Goal: Task Accomplishment & Management: Manage account settings

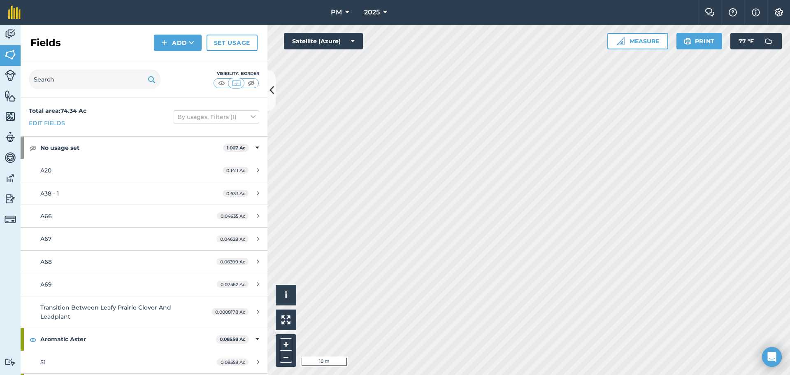
scroll to position [1769, 0]
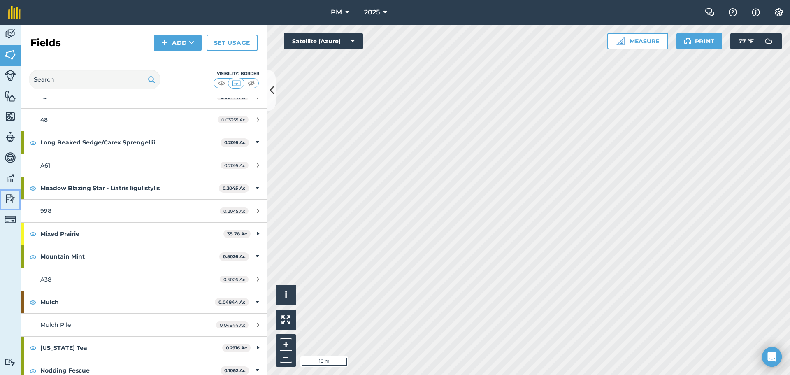
click at [10, 198] on img at bounding box center [11, 199] width 12 height 12
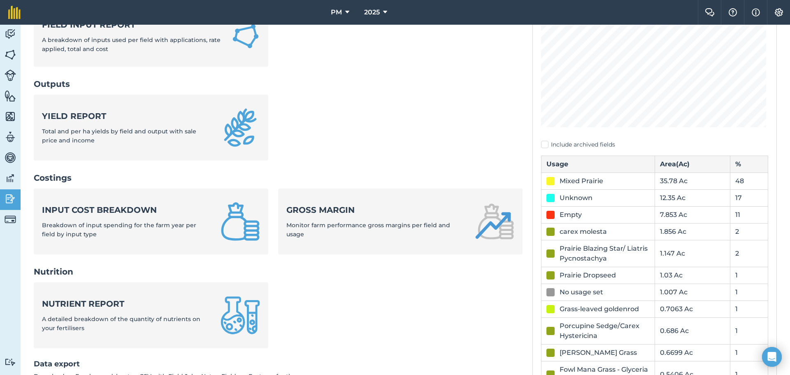
scroll to position [165, 0]
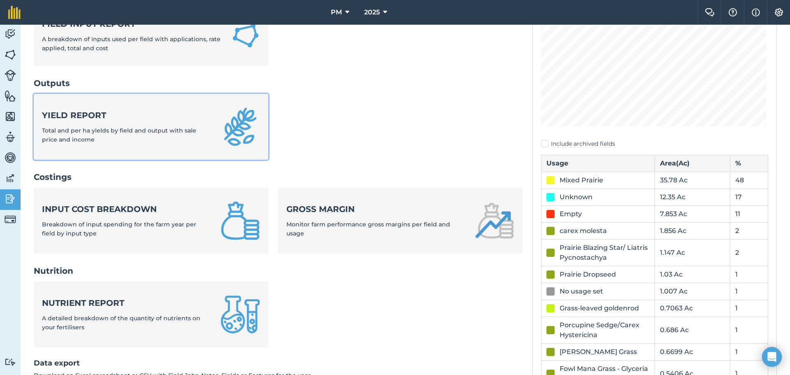
click at [119, 130] on span "Total and per ha yields by field and output with sale price and income" at bounding box center [119, 135] width 154 height 16
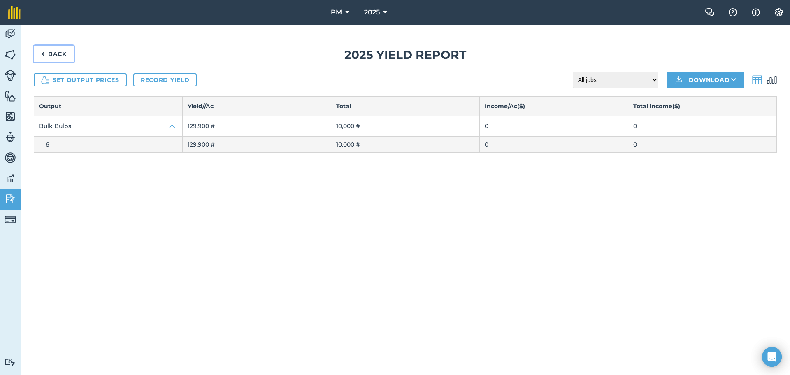
click at [55, 54] on link "Back" at bounding box center [54, 54] width 40 height 16
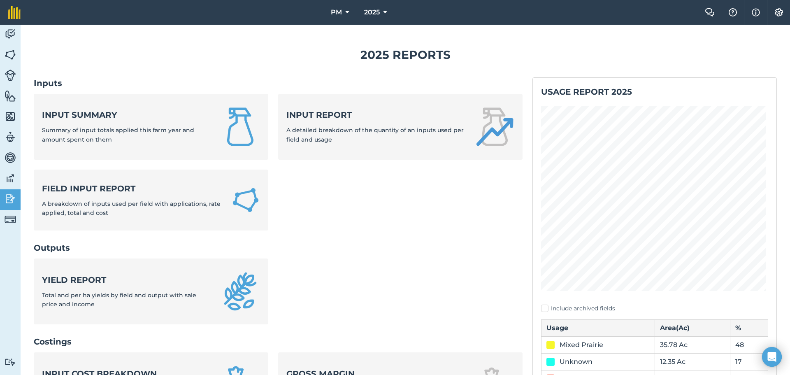
scroll to position [82, 0]
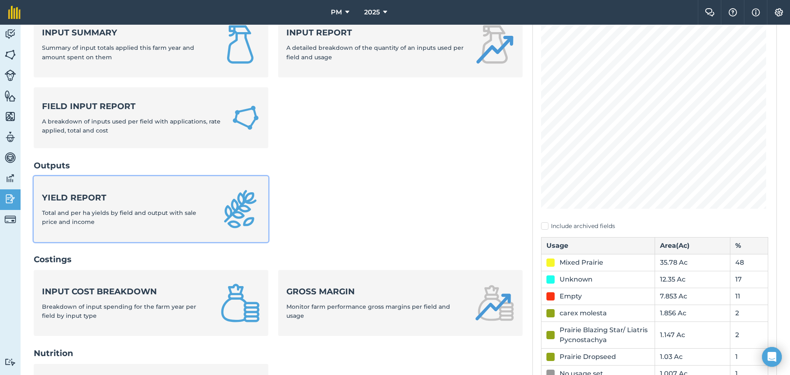
click at [72, 211] on span "Total and per ha yields by field and output with sale price and income" at bounding box center [119, 217] width 154 height 16
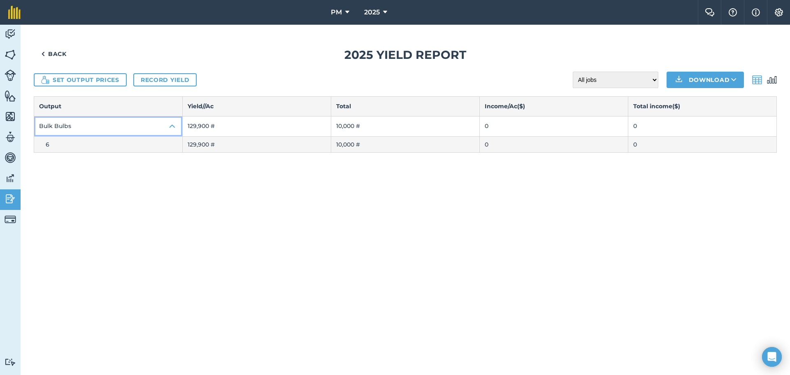
click at [168, 125] on img at bounding box center [172, 126] width 10 height 10
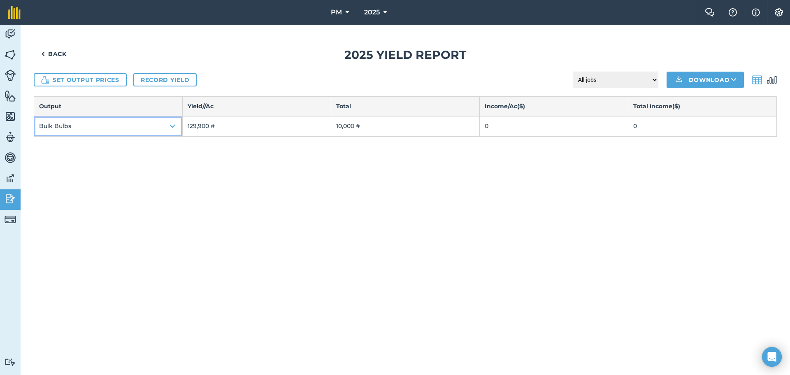
click at [168, 125] on img at bounding box center [172, 126] width 10 height 10
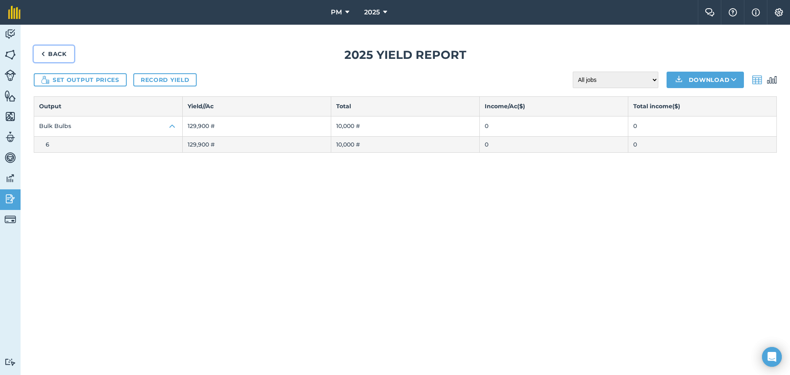
click at [47, 55] on link "Back" at bounding box center [54, 54] width 40 height 16
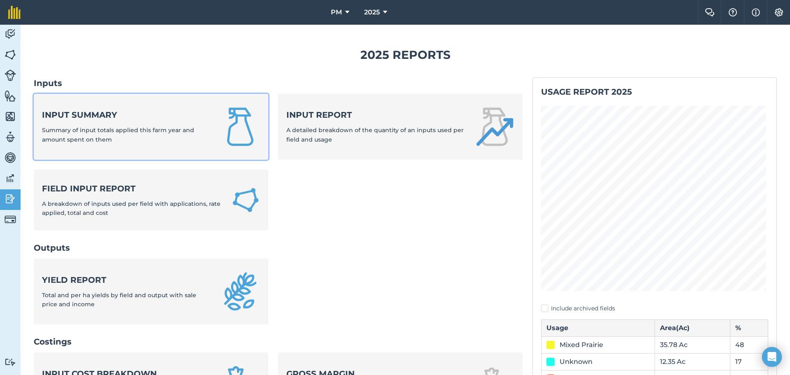
click at [120, 120] on strong "Input summary" at bounding box center [126, 115] width 169 height 12
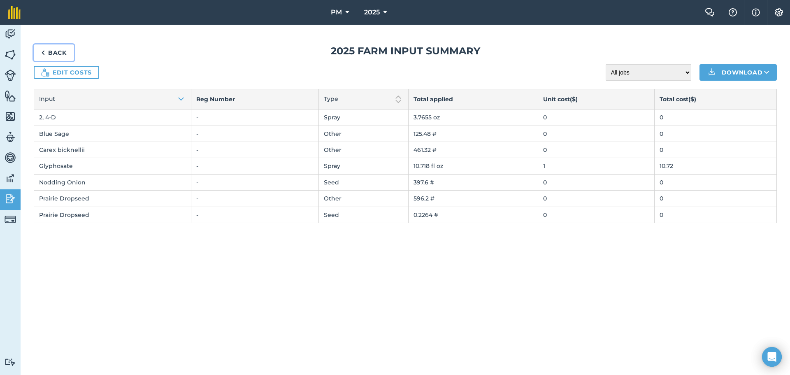
click at [42, 51] on img at bounding box center [43, 53] width 4 height 10
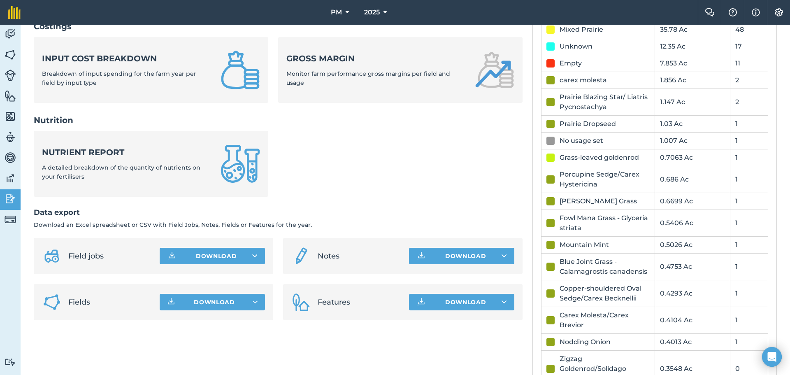
scroll to position [329, 0]
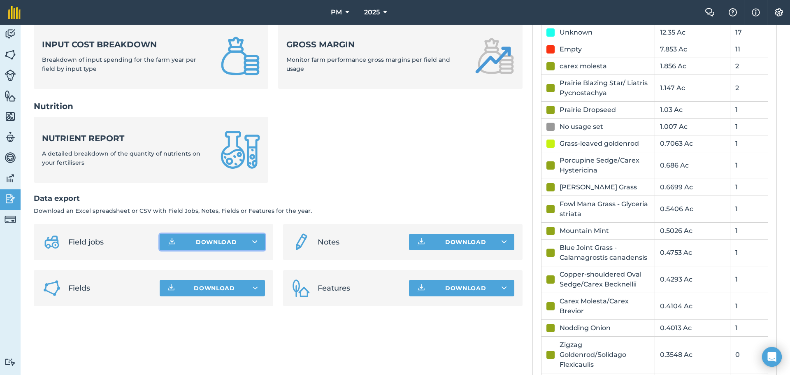
click at [253, 242] on icon at bounding box center [254, 242] width 5 height 8
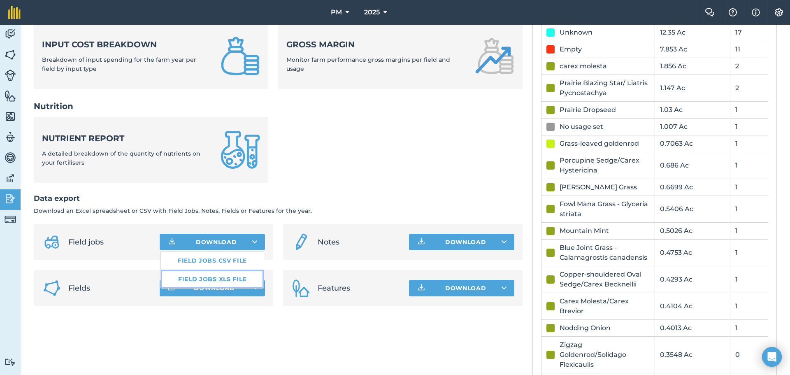
click at [227, 279] on link "Field jobs XLS file" at bounding box center [212, 279] width 103 height 18
click at [11, 51] on img at bounding box center [11, 55] width 12 height 12
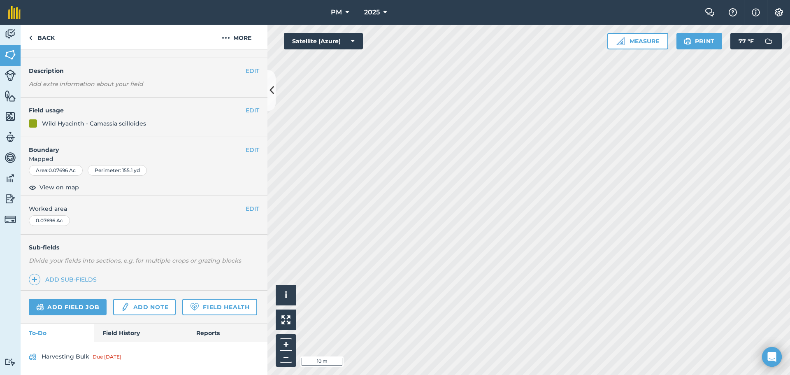
scroll to position [43, 0]
click at [119, 335] on link "Field History" at bounding box center [140, 333] width 93 height 18
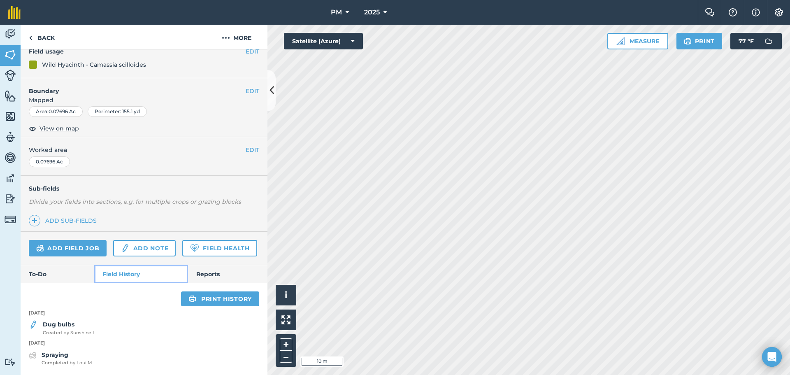
scroll to position [102, 0]
click at [62, 323] on strong "Dug bulbs" at bounding box center [59, 324] width 32 height 7
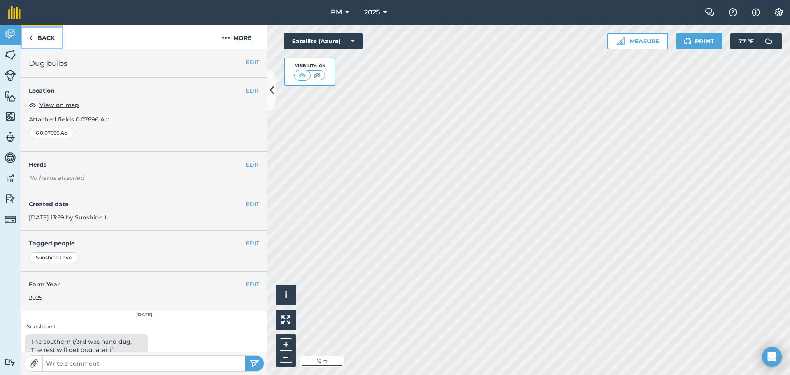
click at [32, 36] on img at bounding box center [31, 38] width 4 height 10
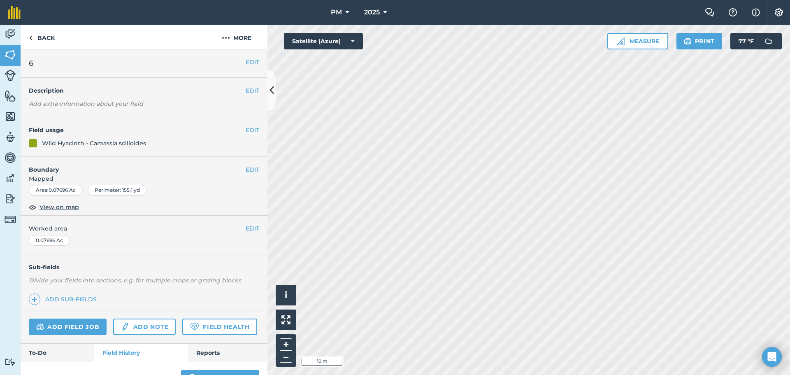
scroll to position [102, 0]
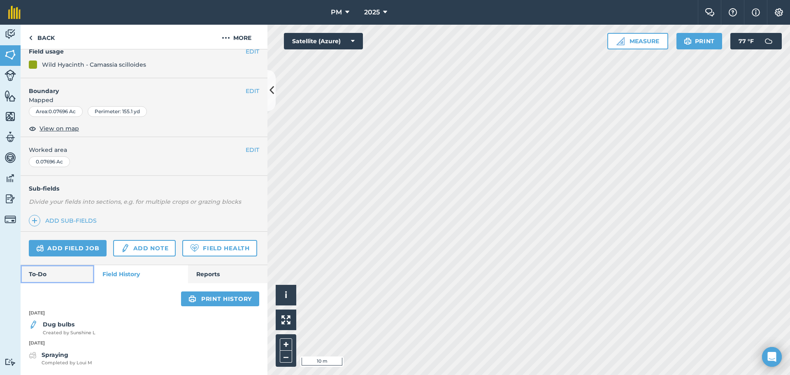
click at [42, 278] on link "To-Do" at bounding box center [58, 274] width 74 height 18
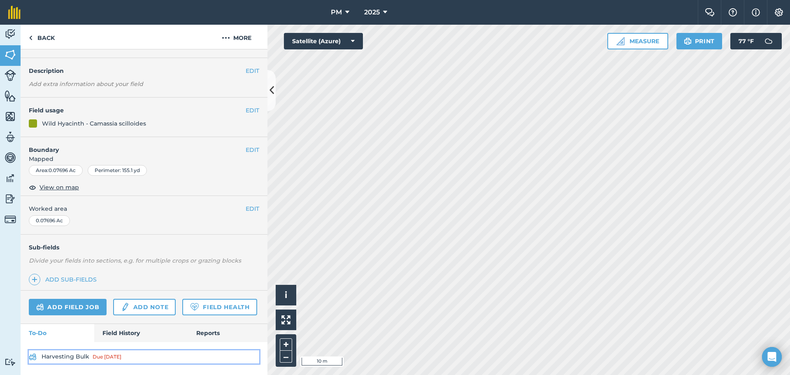
click at [61, 357] on link "Harvesting Bulk Due [DATE]" at bounding box center [144, 356] width 230 height 13
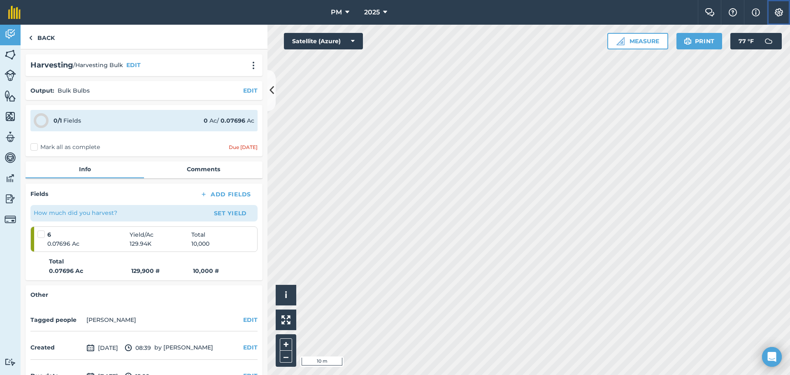
click at [778, 16] on img at bounding box center [779, 12] width 10 height 8
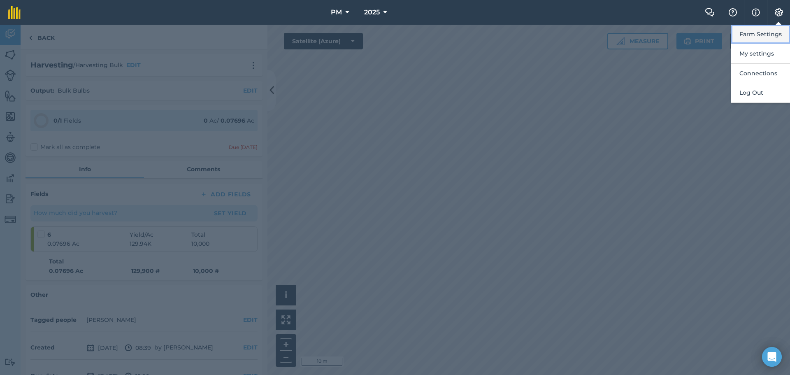
click at [753, 31] on button "Farm Settings" at bounding box center [760, 34] width 59 height 19
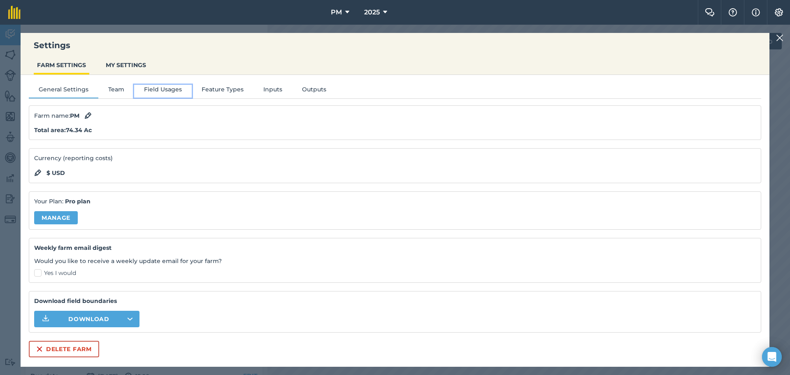
click at [158, 91] on button "Field Usages" at bounding box center [163, 91] width 58 height 12
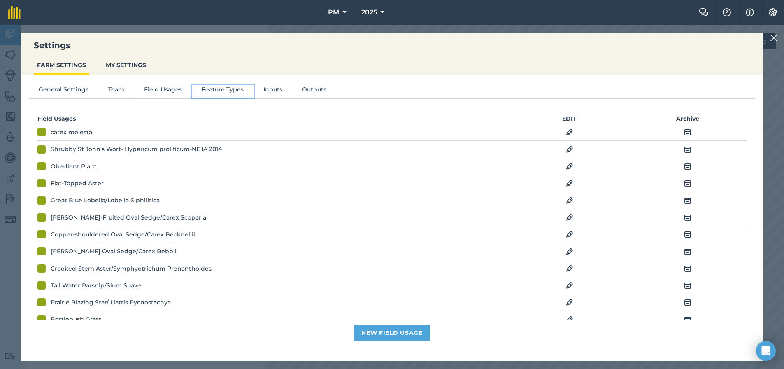
click at [211, 93] on button "Feature Types" at bounding box center [223, 91] width 62 height 12
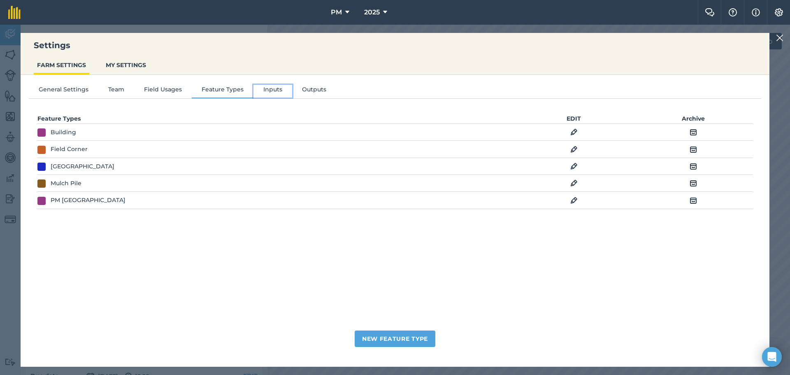
click at [259, 91] on button "Inputs" at bounding box center [272, 91] width 39 height 12
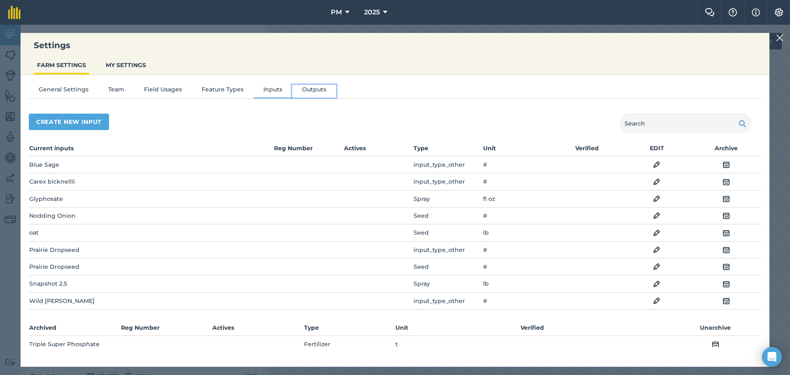
click at [308, 88] on button "Outputs" at bounding box center [314, 91] width 44 height 12
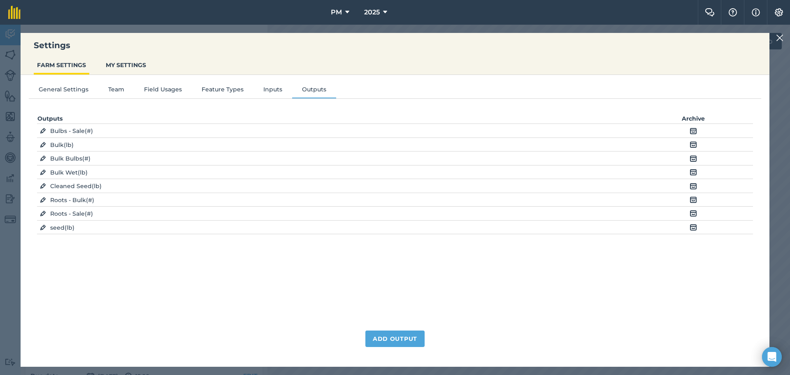
click at [43, 159] on img at bounding box center [43, 158] width 6 height 8
select select "COUNT"
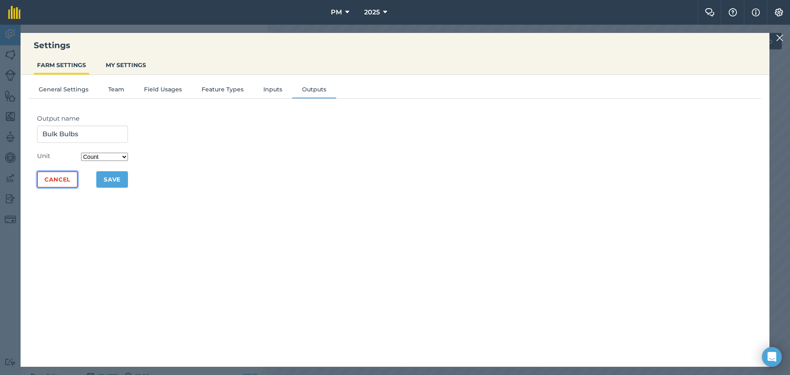
click at [54, 179] on button "Cancel" at bounding box center [57, 179] width 41 height 16
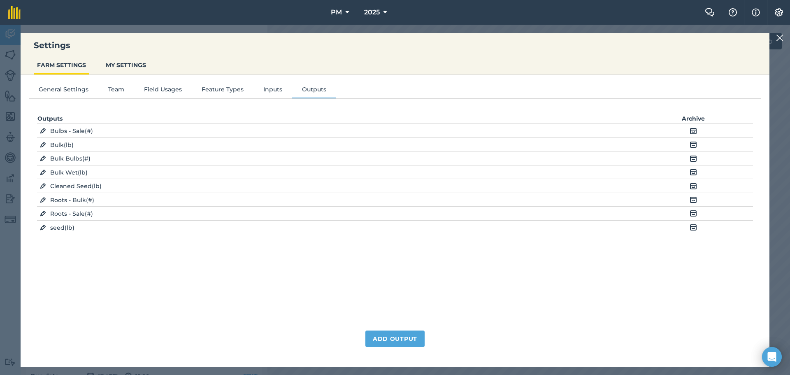
click at [778, 37] on img at bounding box center [779, 38] width 7 height 10
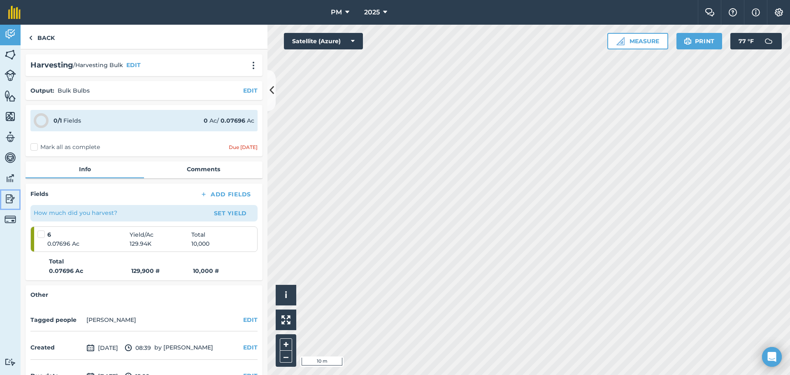
click at [9, 198] on img at bounding box center [11, 199] width 12 height 12
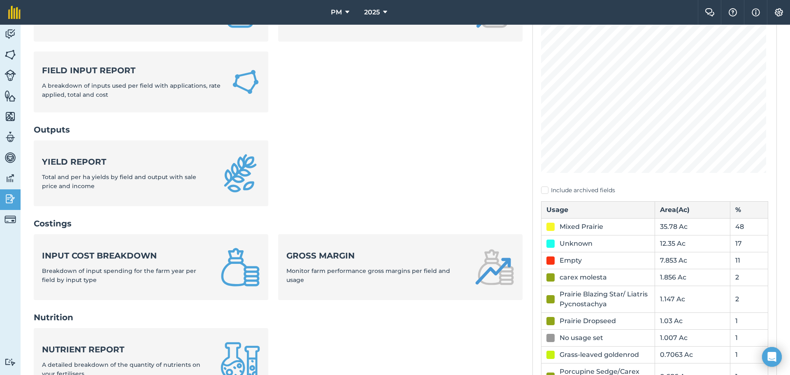
scroll to position [123, 0]
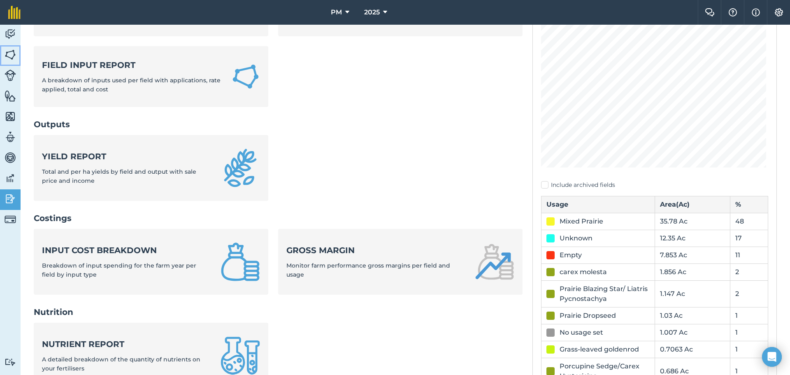
click at [9, 57] on img at bounding box center [11, 55] width 12 height 12
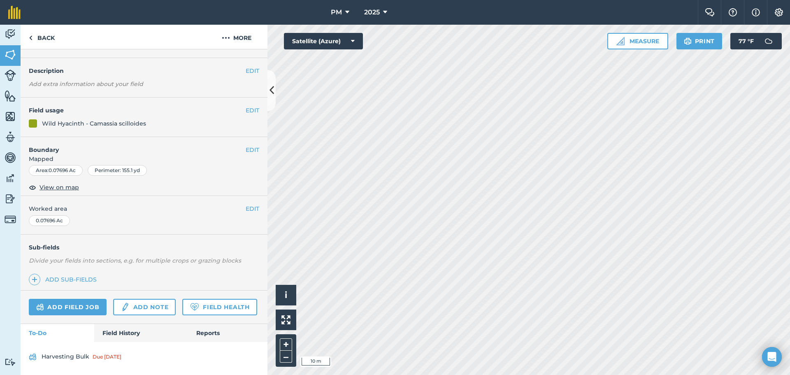
scroll to position [43, 0]
click at [63, 357] on link "Harvesting Bulk Due [DATE]" at bounding box center [144, 356] width 230 height 13
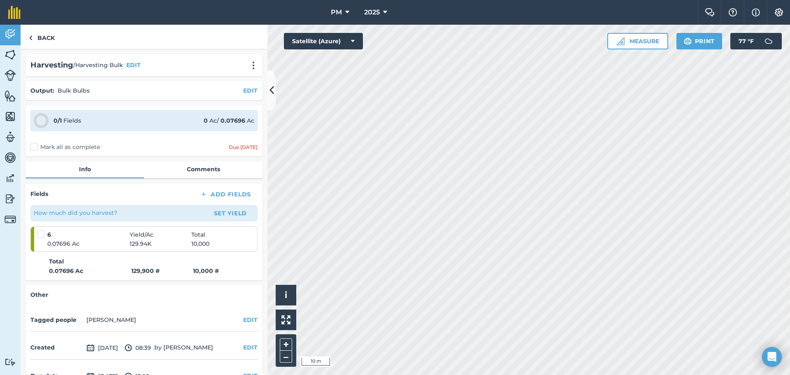
click at [33, 147] on label "Mark all as complete" at bounding box center [65, 147] width 70 height 9
click at [33, 147] on input "Mark all as complete" at bounding box center [32, 145] width 5 height 5
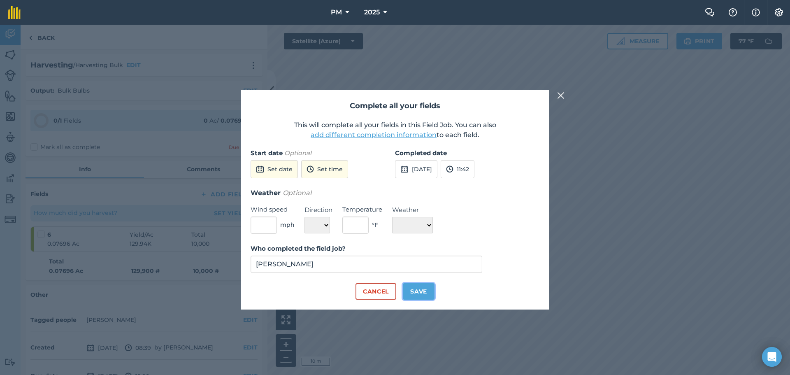
click at [421, 293] on button "Save" at bounding box center [419, 291] width 32 height 16
checkbox input "true"
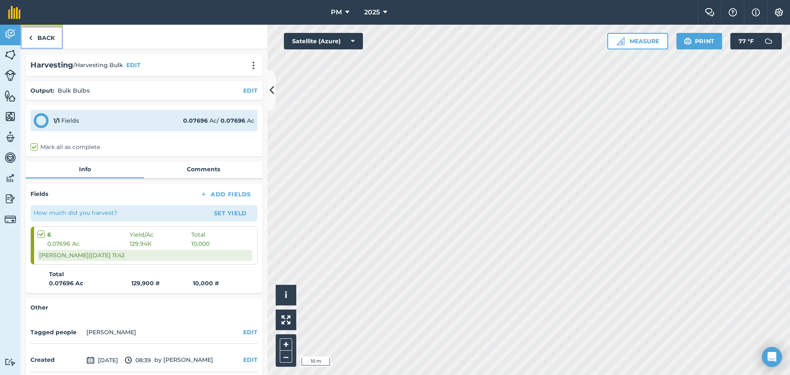
click at [32, 38] on img at bounding box center [31, 38] width 4 height 10
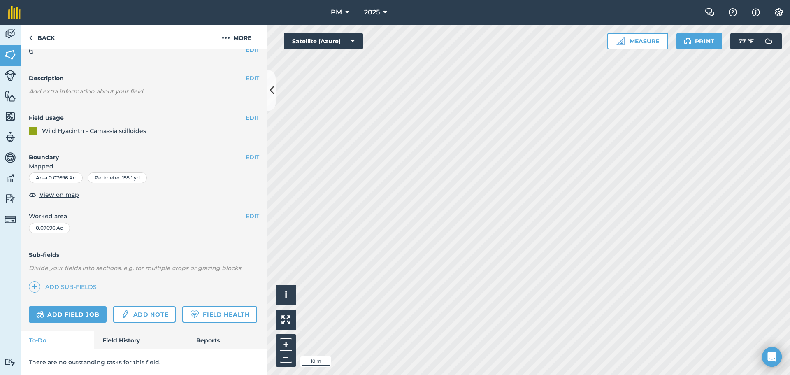
scroll to position [35, 0]
click at [128, 346] on link "Field History" at bounding box center [140, 340] width 93 height 18
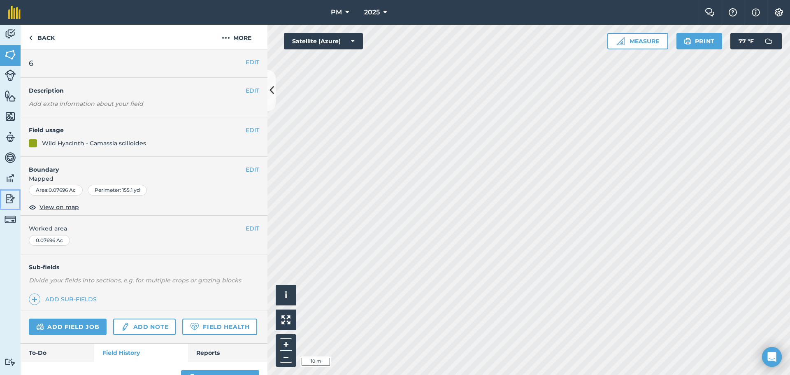
click at [9, 195] on img at bounding box center [11, 199] width 12 height 12
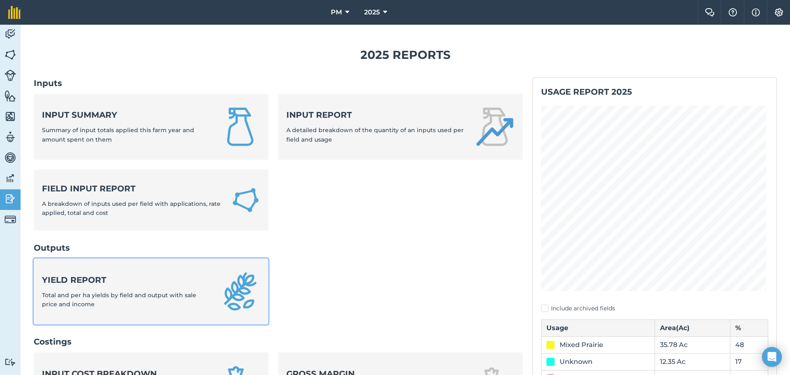
click at [124, 289] on div "Yield report Total and per ha yields by field and output with sale price and in…" at bounding box center [126, 291] width 169 height 35
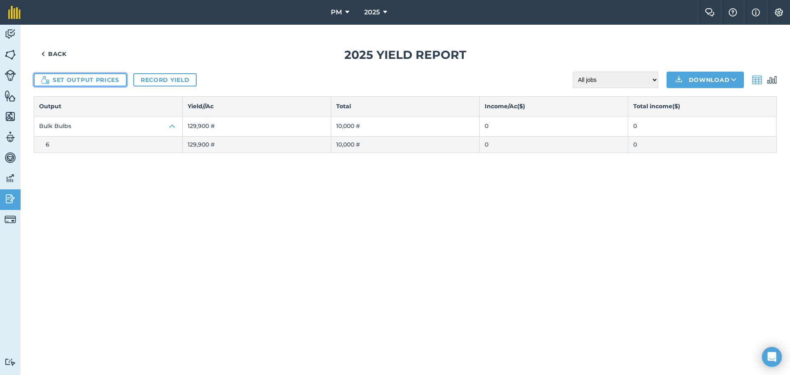
click at [72, 79] on button "Set output prices" at bounding box center [80, 79] width 93 height 13
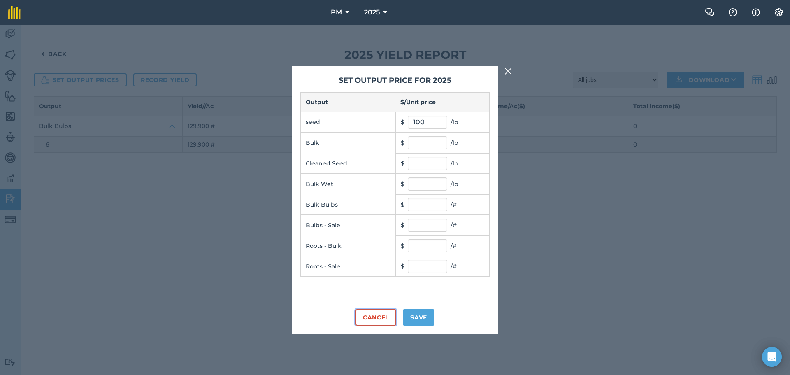
click at [375, 320] on button "Cancel" at bounding box center [376, 317] width 41 height 16
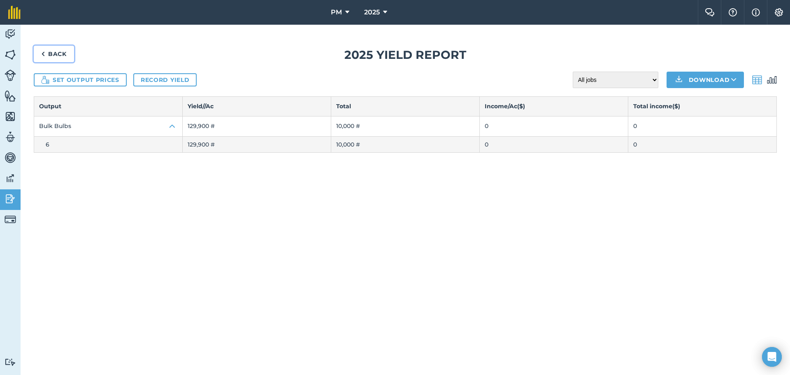
click at [46, 53] on link "Back" at bounding box center [54, 54] width 40 height 16
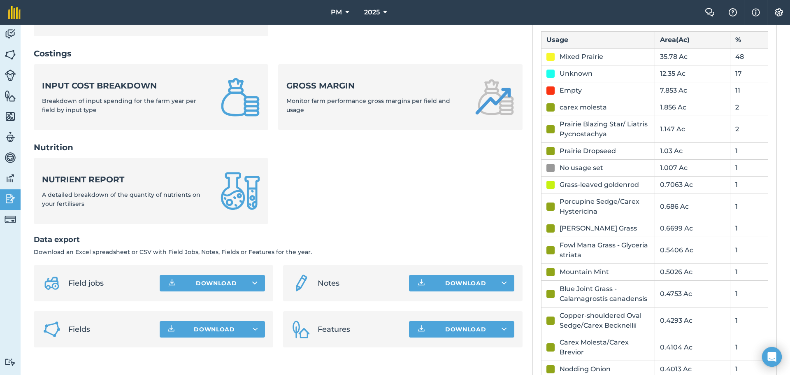
scroll to position [411, 0]
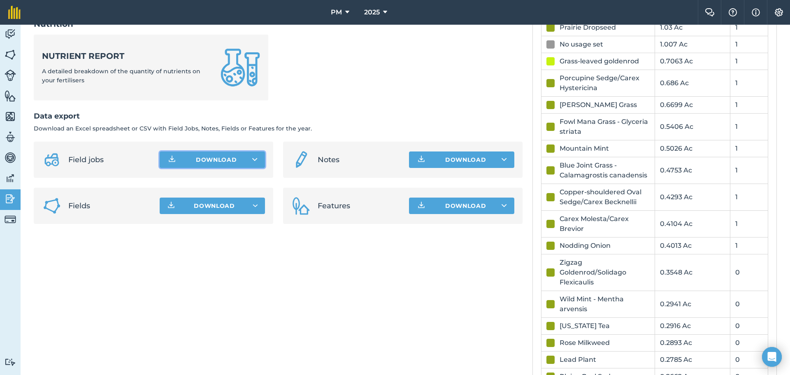
click at [209, 158] on button "Download" at bounding box center [212, 159] width 105 height 16
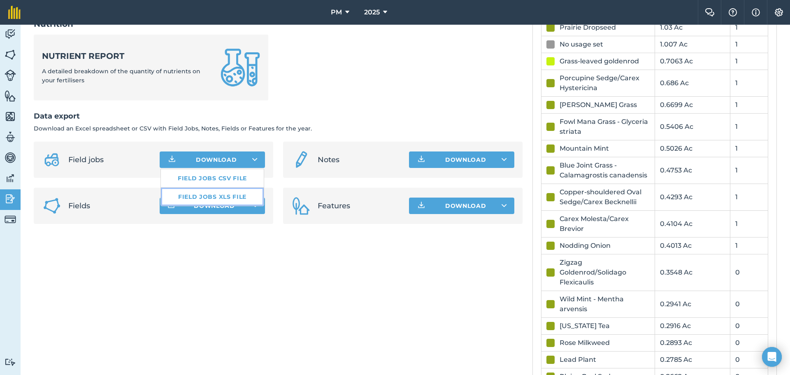
click at [207, 198] on link "Field jobs XLS file" at bounding box center [212, 197] width 103 height 18
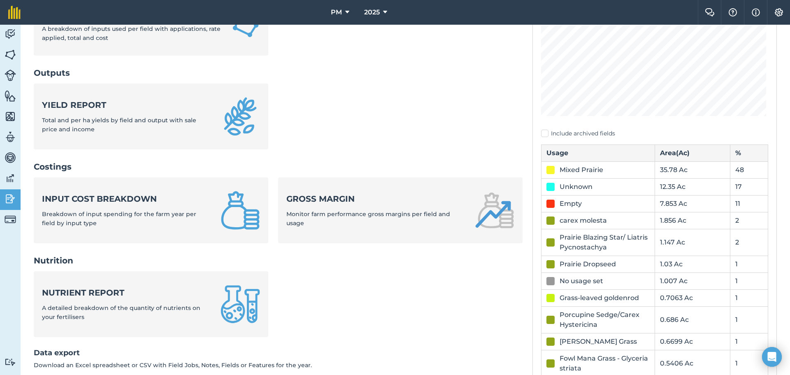
scroll to position [123, 0]
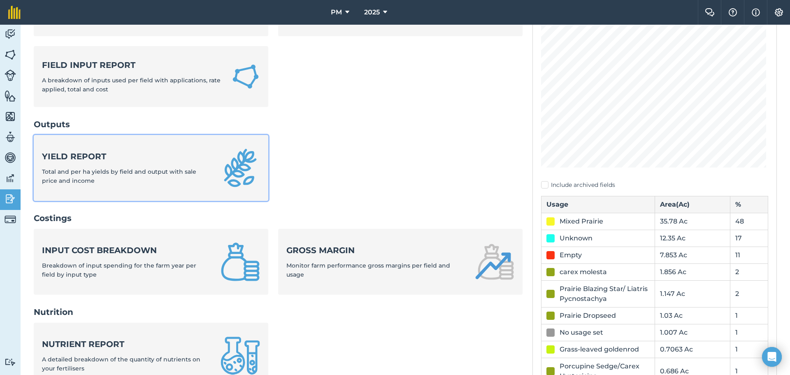
click at [134, 161] on strong "Yield report" at bounding box center [126, 157] width 169 height 12
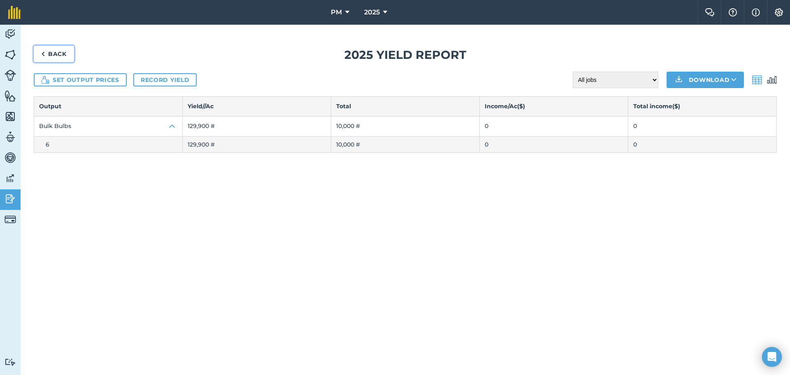
click at [44, 54] on img at bounding box center [43, 54] width 4 height 10
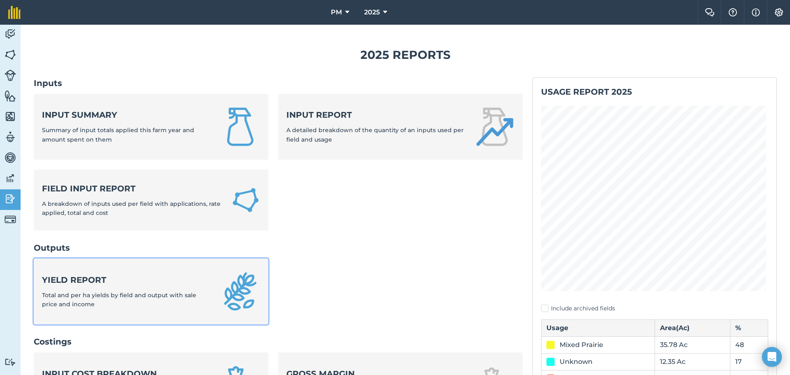
click at [165, 286] on div "Yield report Total and per ha yields by field and output with sale price and in…" at bounding box center [126, 291] width 169 height 35
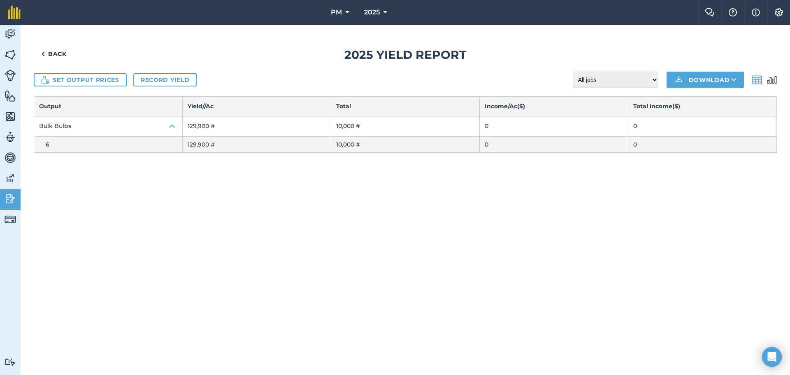
click at [773, 80] on img at bounding box center [772, 80] width 10 height 10
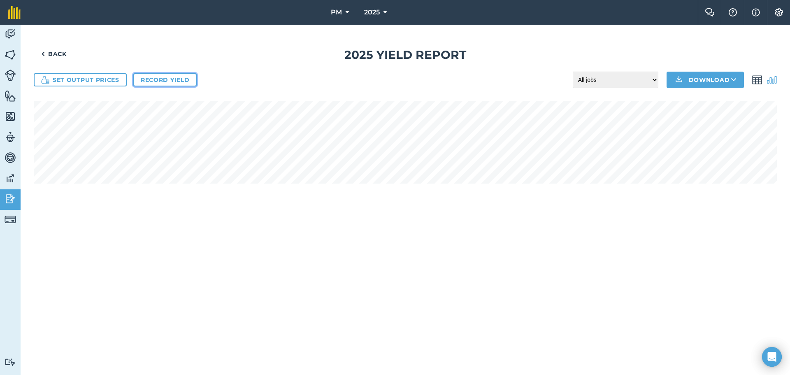
click at [167, 81] on link "Record yield" at bounding box center [164, 79] width 63 height 13
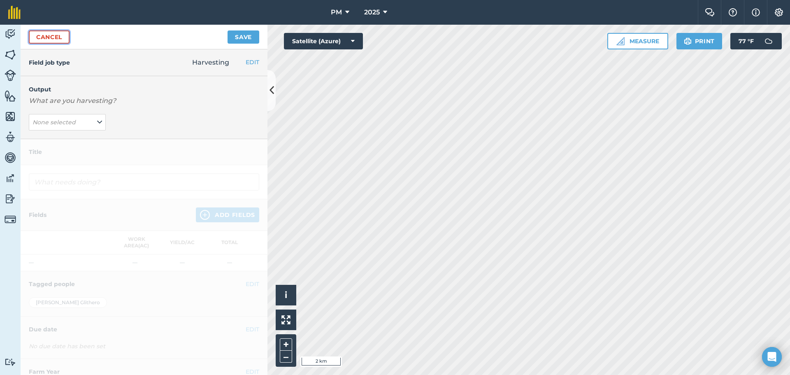
click at [45, 41] on link "Cancel" at bounding box center [49, 36] width 41 height 13
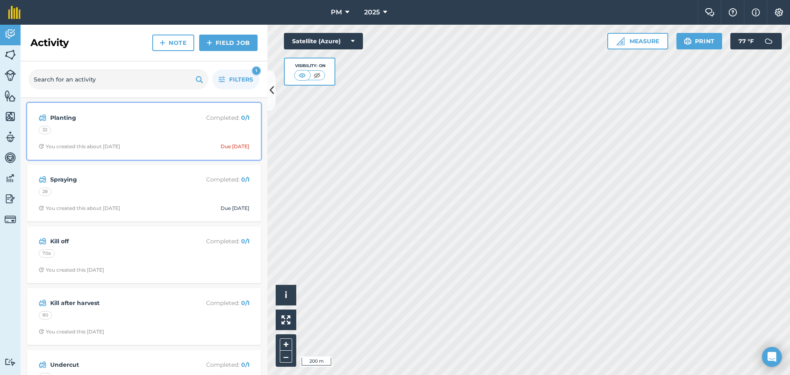
click at [109, 130] on div "32" at bounding box center [144, 131] width 211 height 11
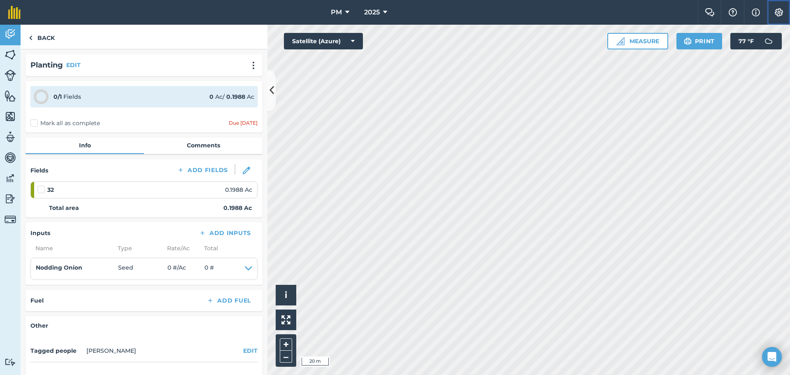
click at [778, 10] on img at bounding box center [779, 12] width 10 height 8
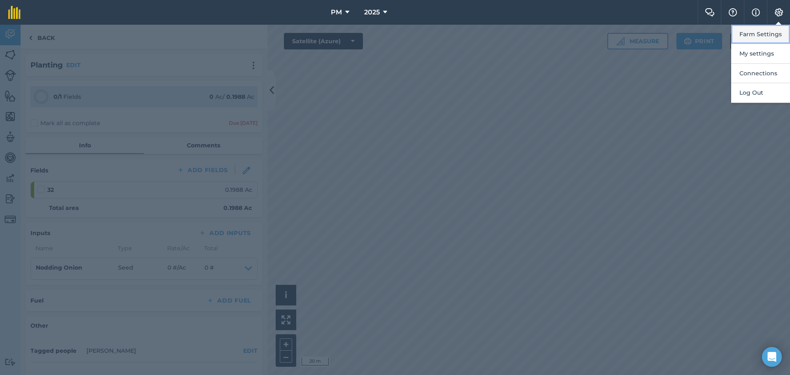
click at [762, 33] on button "Farm Settings" at bounding box center [760, 34] width 59 height 19
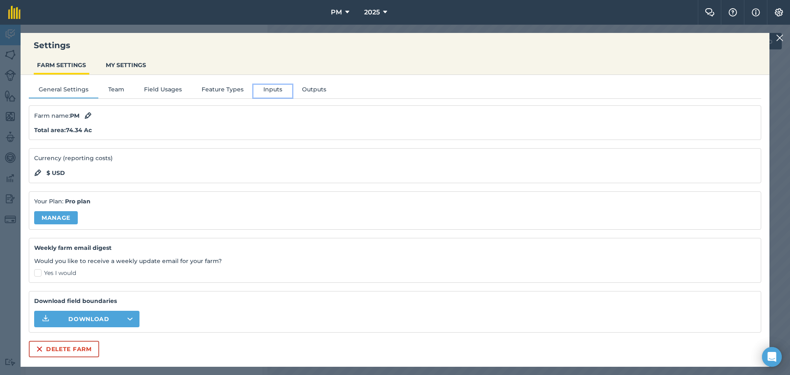
click at [273, 88] on button "Inputs" at bounding box center [272, 91] width 39 height 12
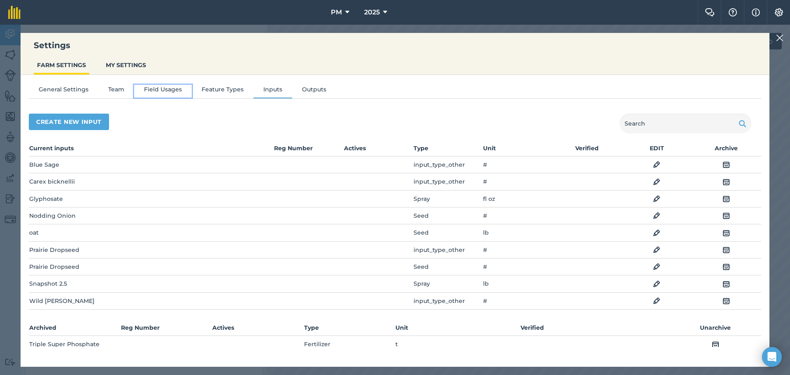
click at [163, 90] on button "Field Usages" at bounding box center [163, 91] width 58 height 12
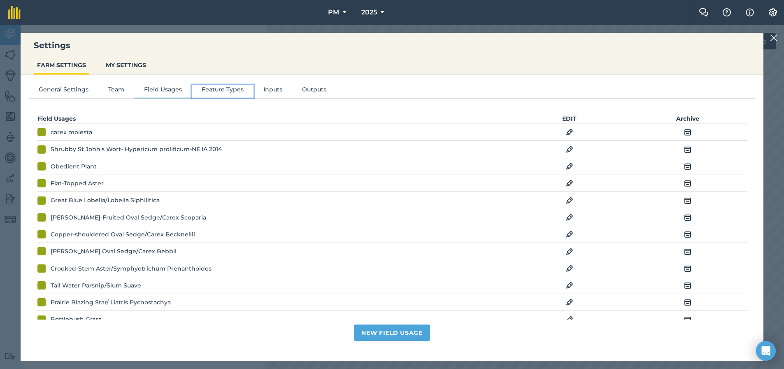
click at [208, 89] on button "Feature Types" at bounding box center [223, 91] width 62 height 12
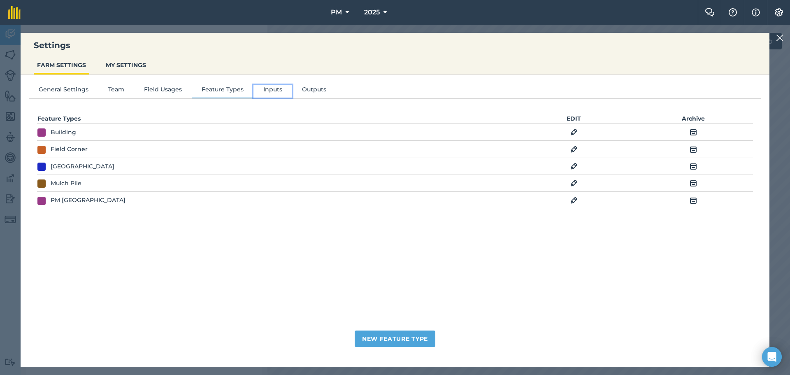
click at [283, 88] on button "Inputs" at bounding box center [272, 91] width 39 height 12
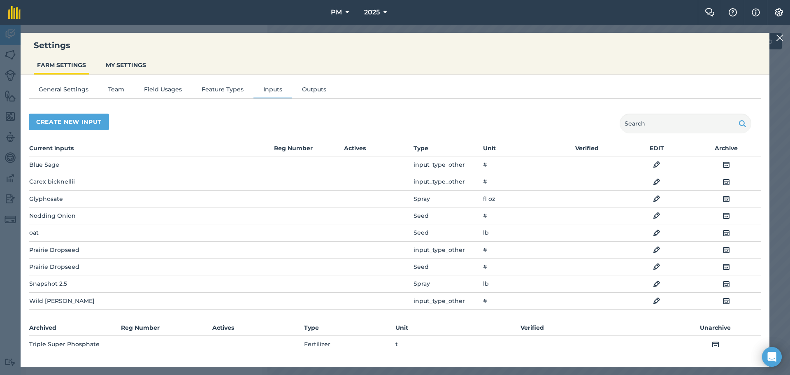
click at [653, 216] on img at bounding box center [656, 216] width 7 height 10
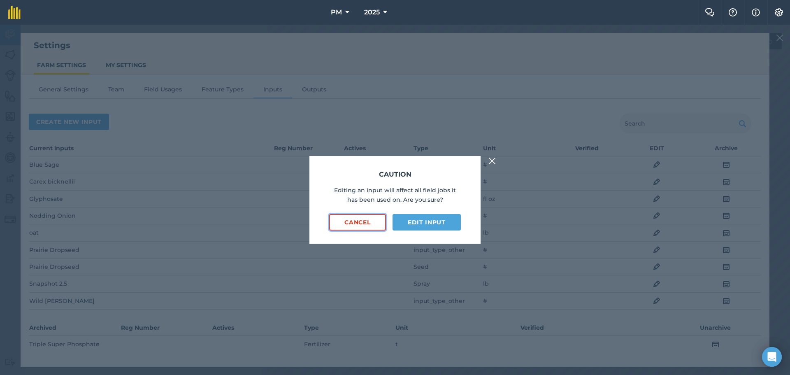
click at [359, 223] on button "Cancel" at bounding box center [357, 222] width 57 height 16
click at [360, 221] on button "Cancel" at bounding box center [357, 222] width 57 height 16
click at [491, 161] on img at bounding box center [491, 161] width 7 height 10
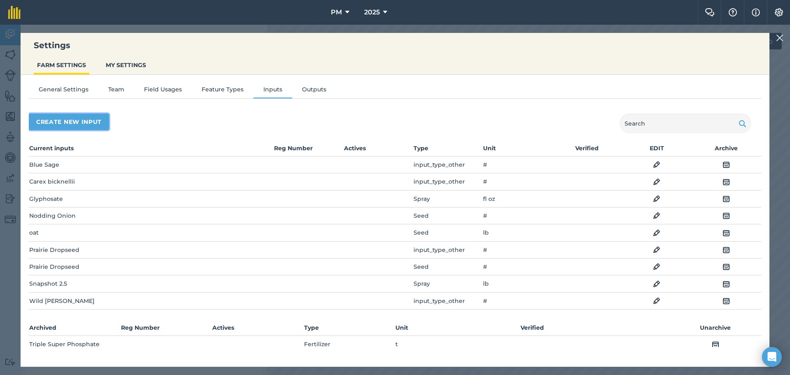
click at [84, 118] on button "Create new input" at bounding box center [69, 122] width 80 height 16
select select "SEED"
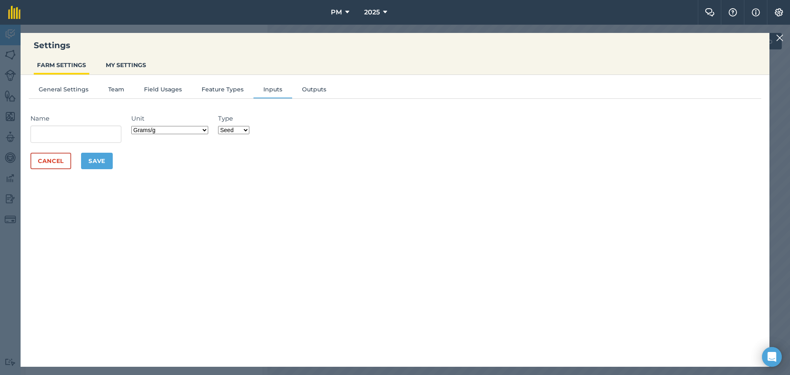
click at [208, 128] on select "Grams/g Kilograms/kg Metric tonnes/t Millilitres/ml Litres/L Ounces/oz Pounds/l…" at bounding box center [169, 130] width 77 height 8
click at [98, 224] on div "General Settings Team Field Usages Feature Types Inputs Outputs Name Unit Grams…" at bounding box center [395, 216] width 749 height 283
click at [47, 163] on button "Cancel" at bounding box center [50, 161] width 41 height 16
